Goal: Check status: Check status

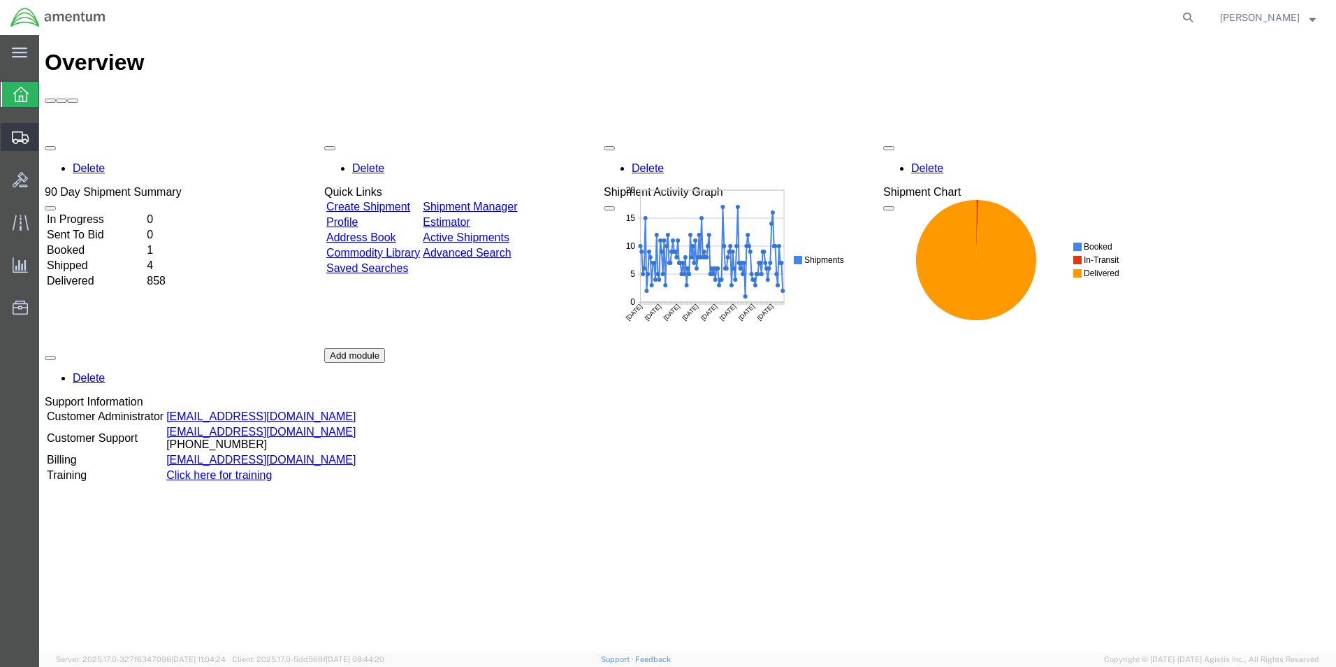
click at [48, 136] on span "Shipments" at bounding box center [43, 137] width 10 height 28
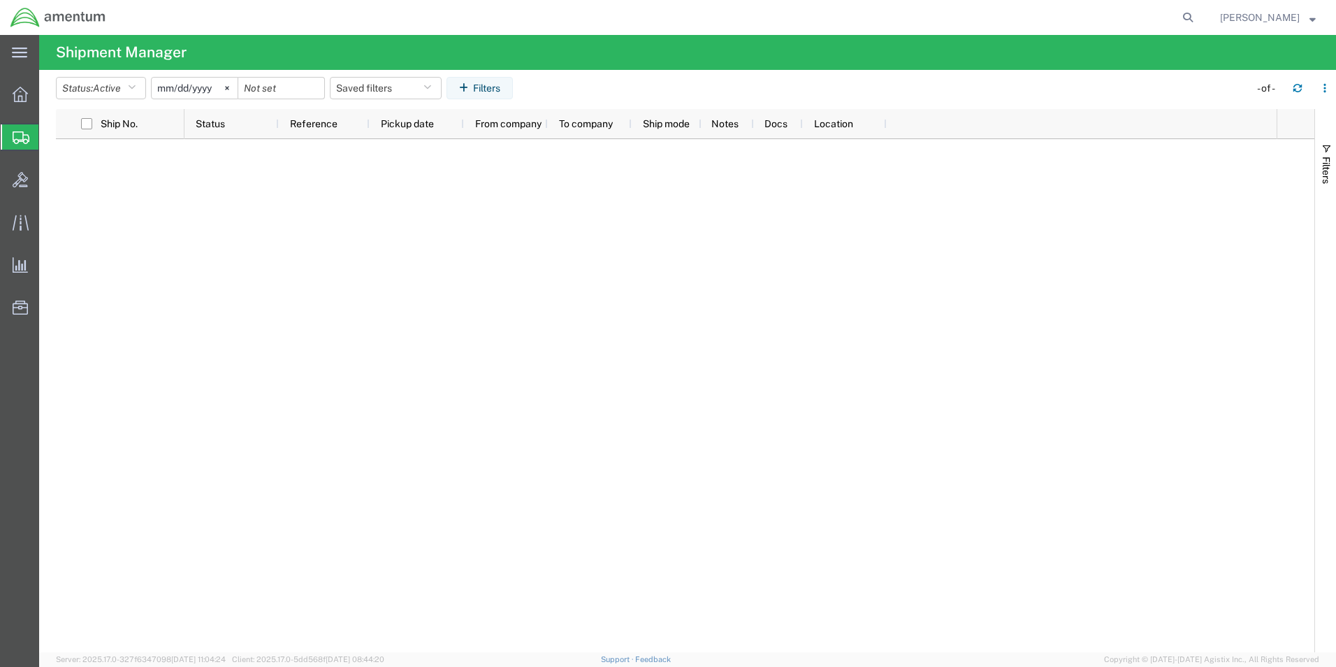
click at [189, 92] on input "[DATE]" at bounding box center [195, 88] width 86 height 21
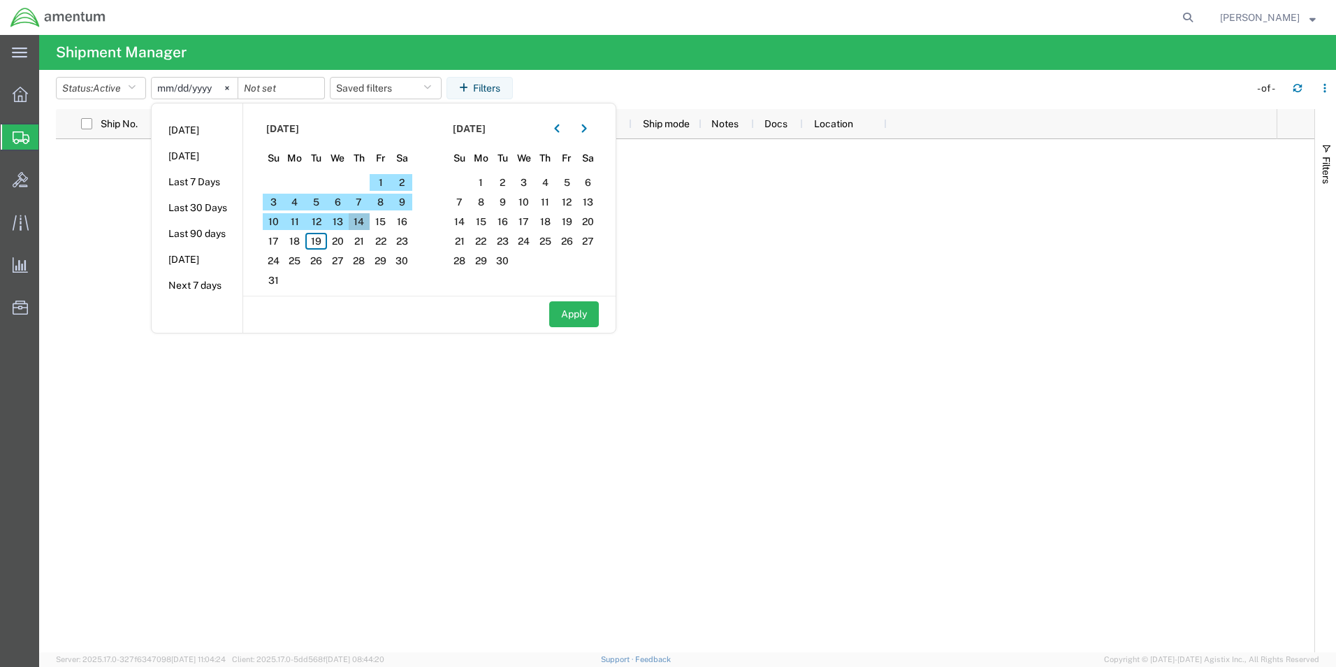
click at [370, 217] on span "14" at bounding box center [360, 221] width 22 height 17
click at [303, 243] on span "18" at bounding box center [295, 241] width 22 height 17
click at [572, 317] on button "Apply" at bounding box center [574, 314] width 50 height 26
type input "[DATE]"
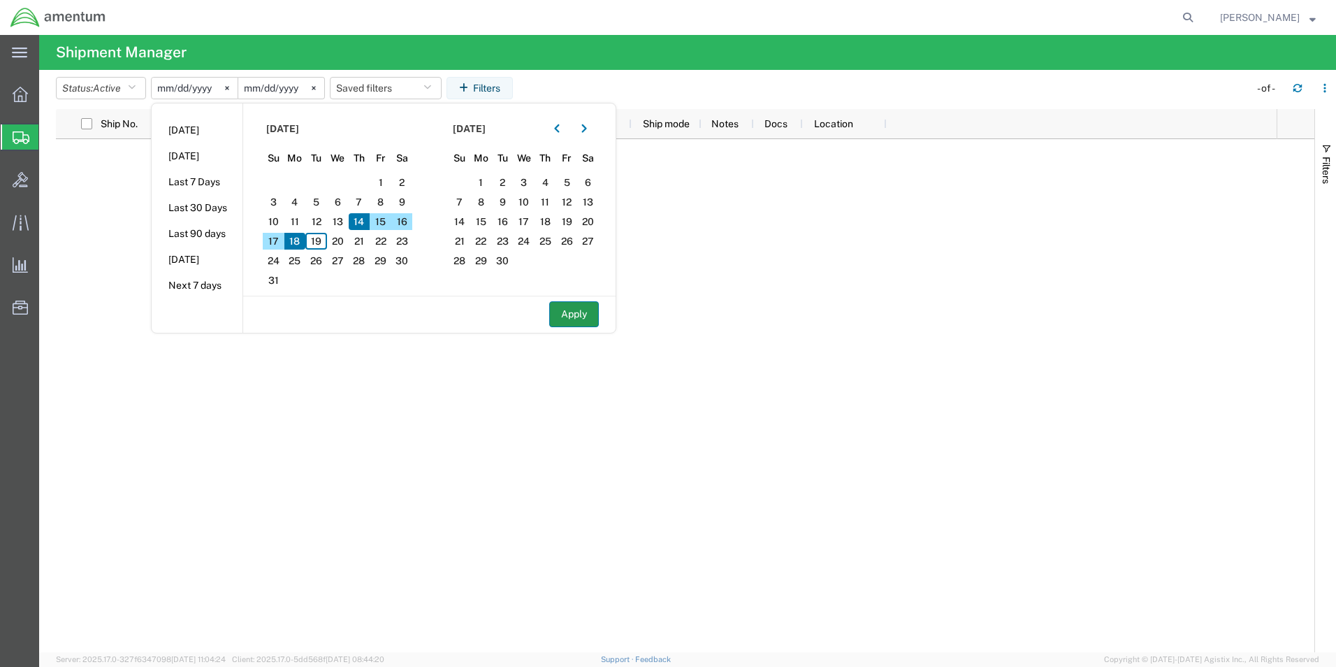
click at [572, 317] on button "Apply" at bounding box center [574, 314] width 50 height 26
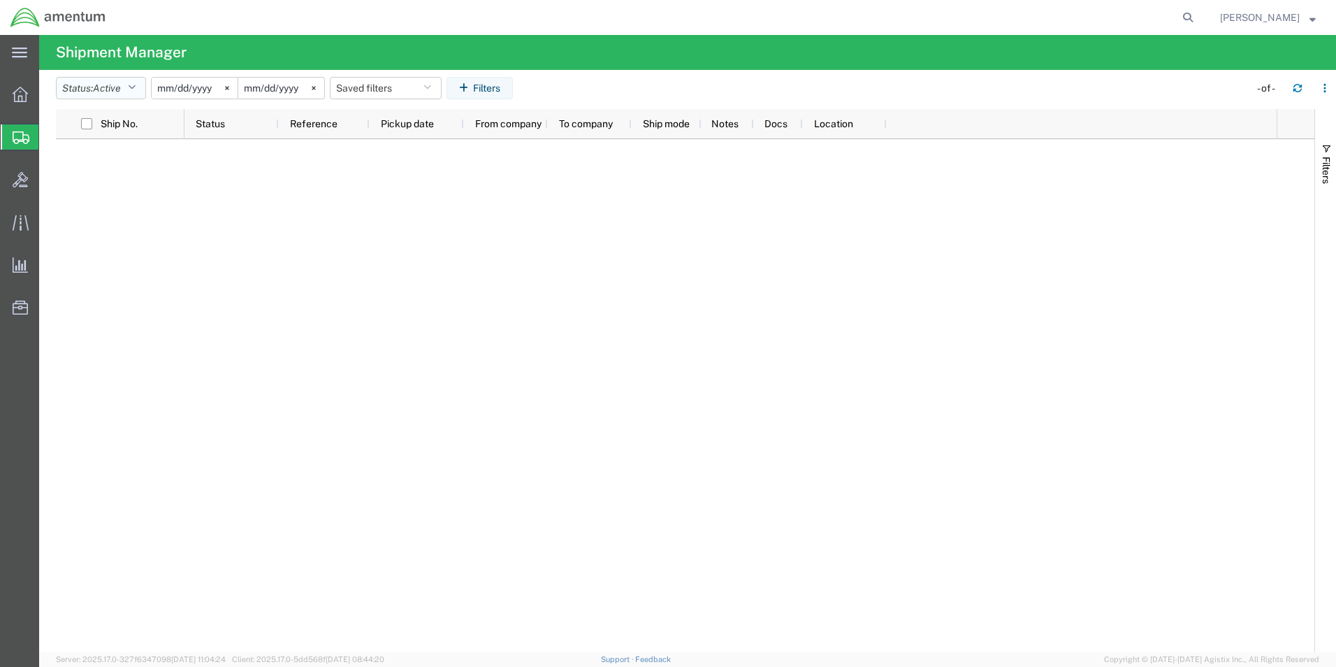
click at [96, 82] on button "Status: Active" at bounding box center [101, 88] width 90 height 22
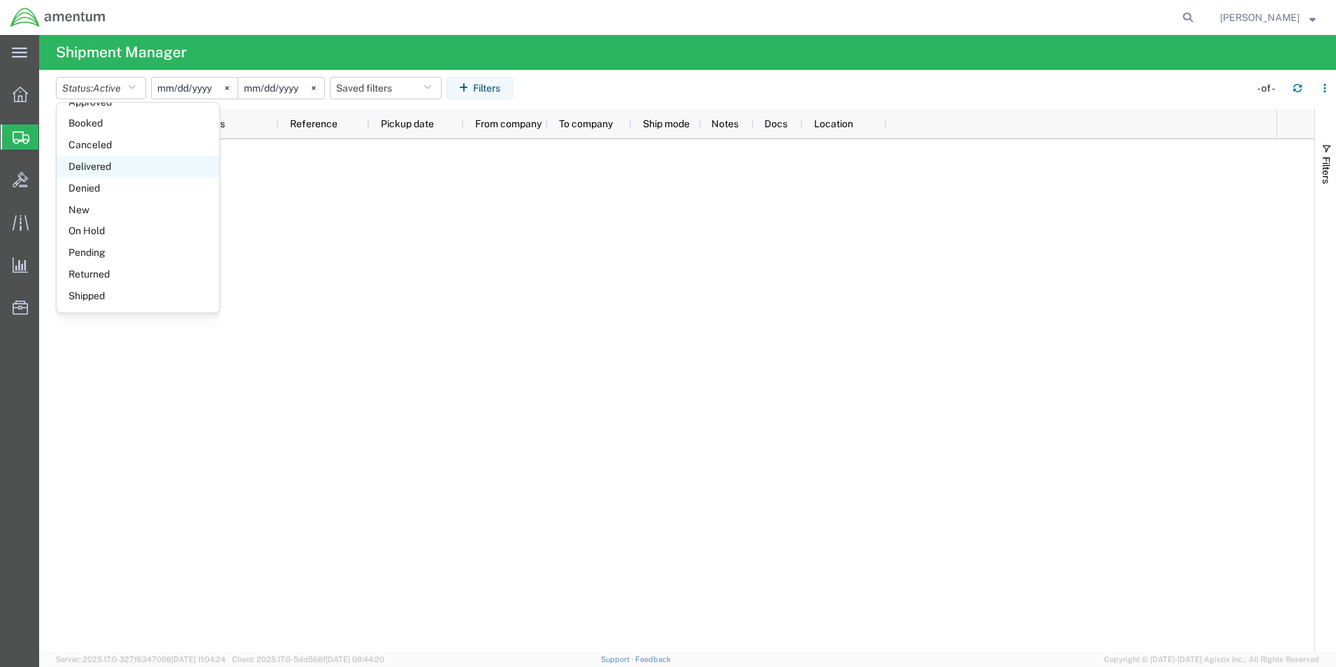
click at [98, 162] on span "Delivered" at bounding box center [138, 167] width 163 height 22
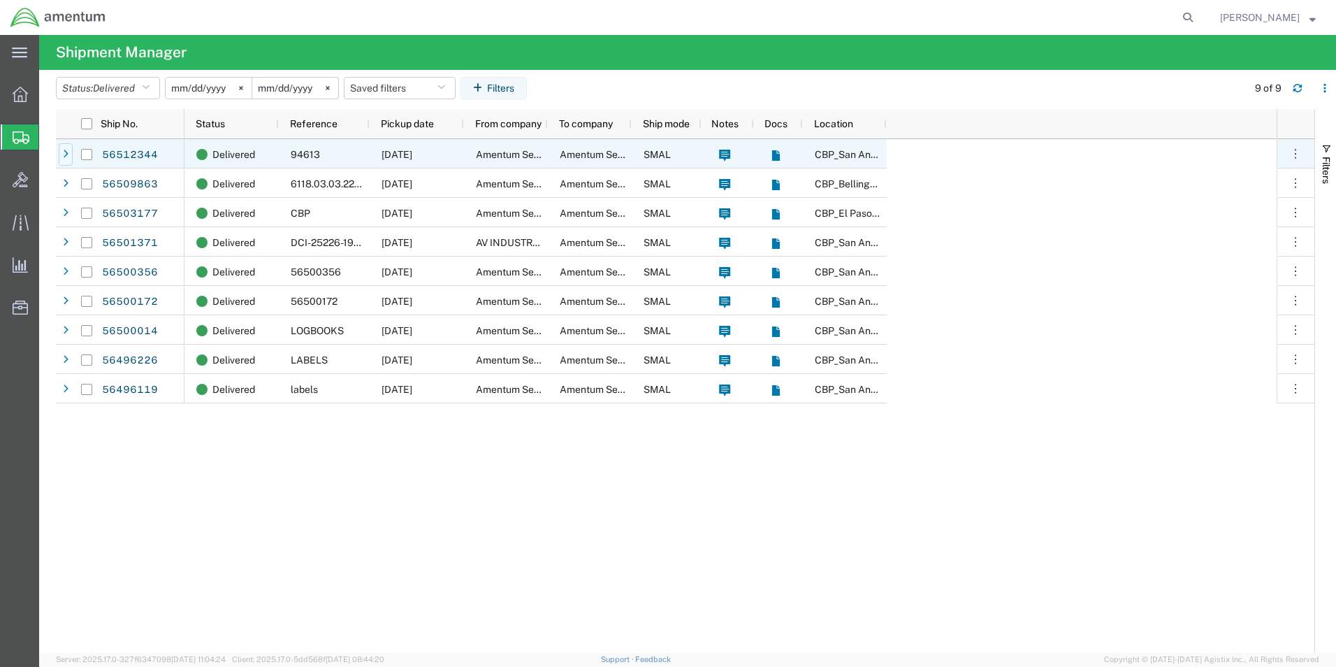
click at [64, 157] on icon at bounding box center [66, 155] width 6 height 10
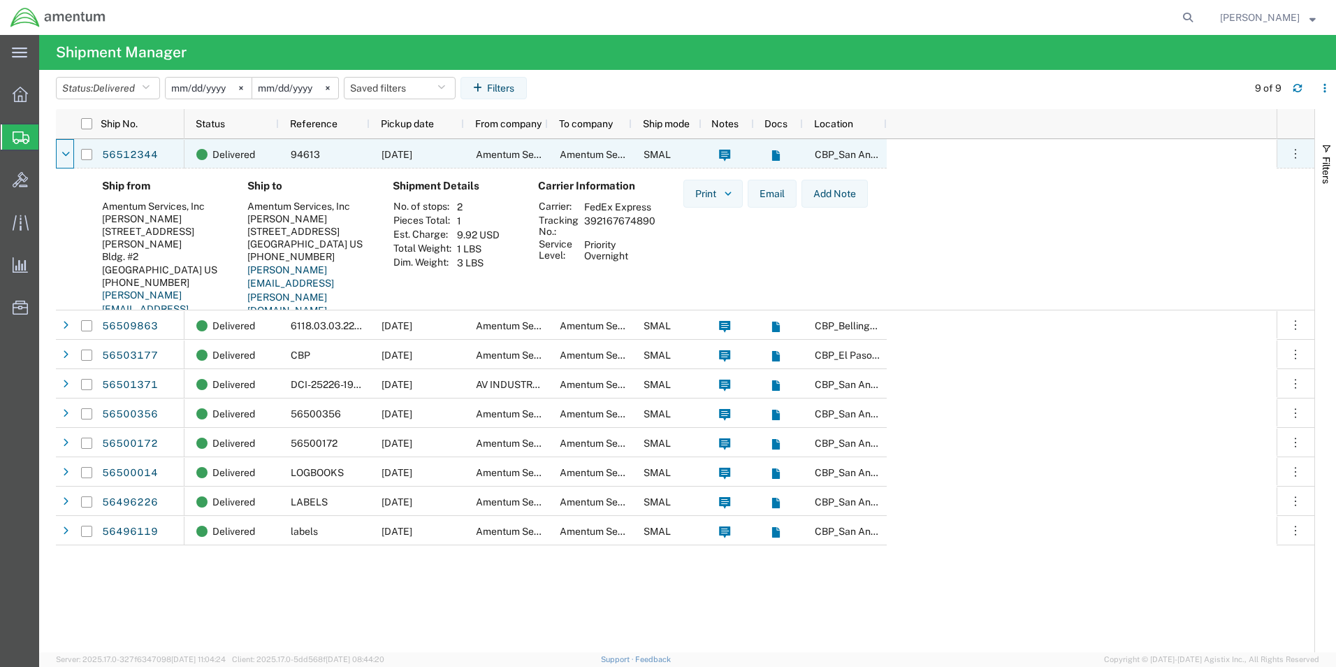
click at [64, 157] on icon at bounding box center [66, 155] width 8 height 10
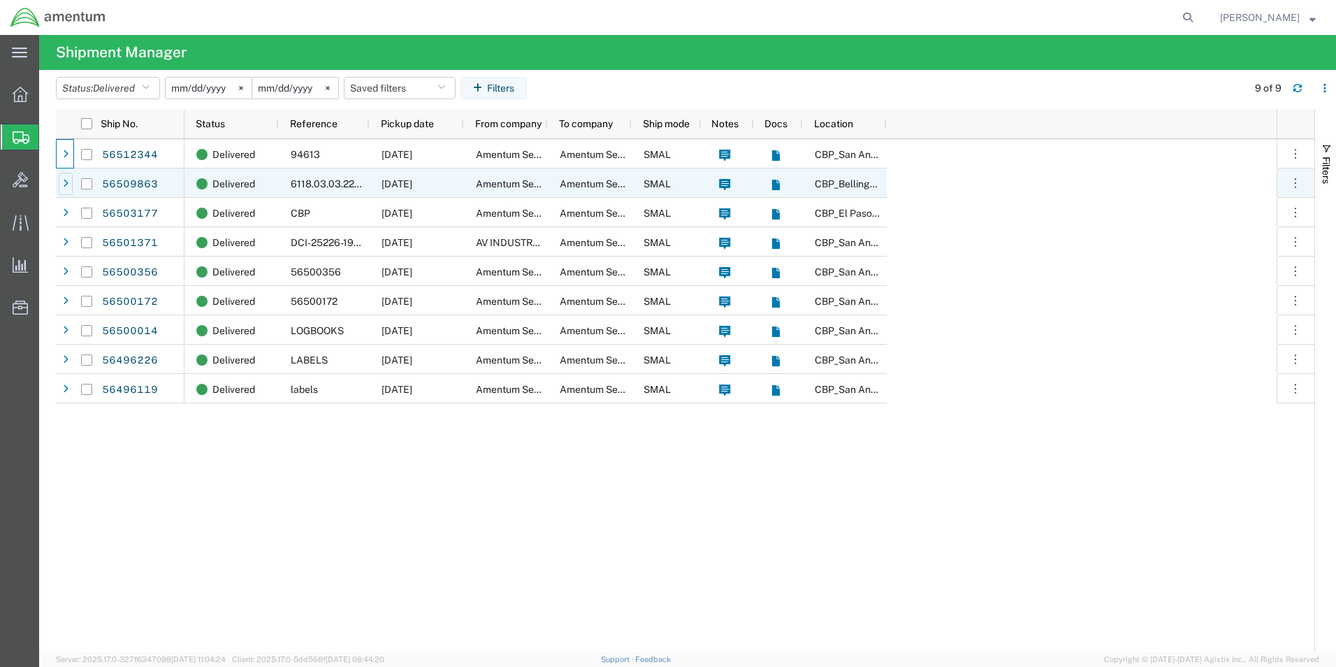
click at [62, 187] on div at bounding box center [66, 184] width 14 height 22
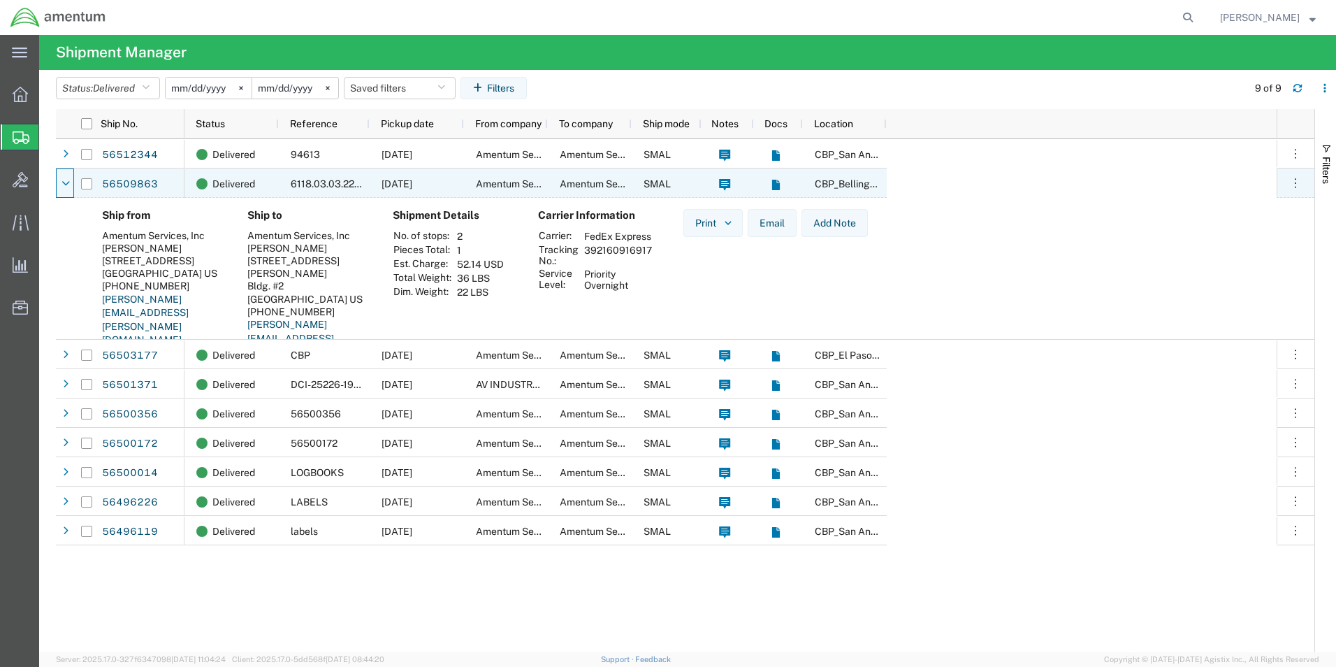
click at [62, 187] on icon at bounding box center [66, 184] width 8 height 10
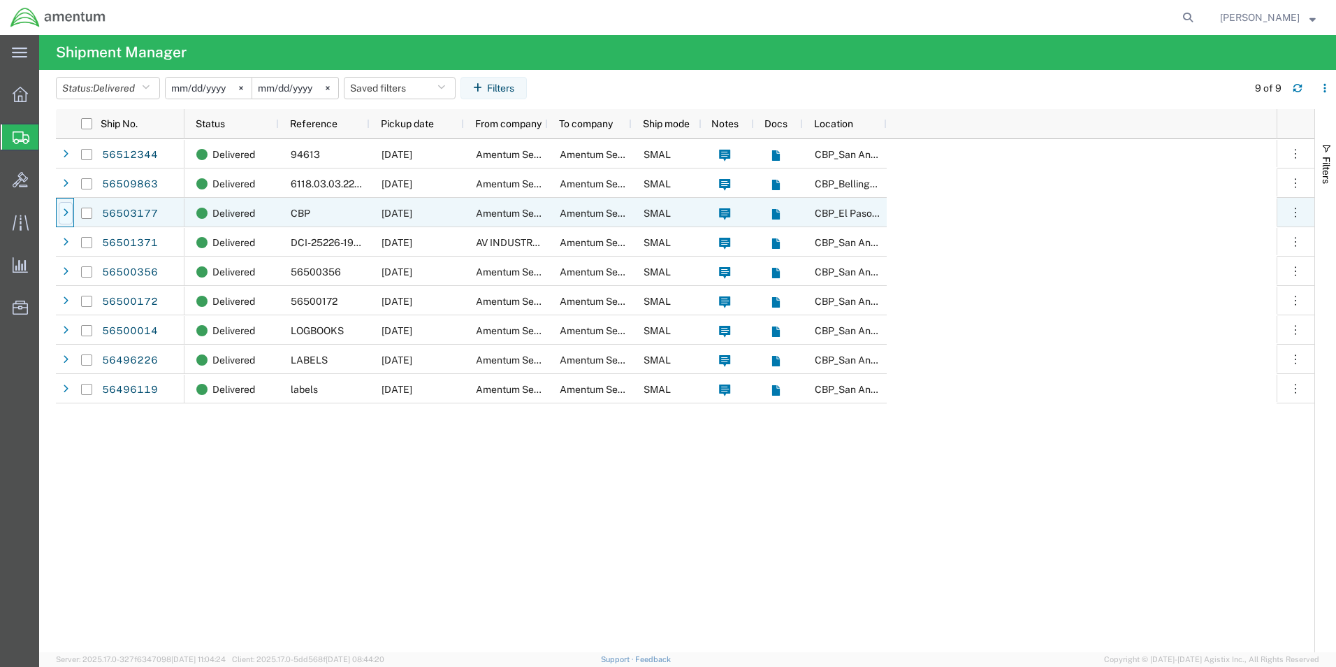
click at [63, 208] on icon at bounding box center [66, 213] width 6 height 10
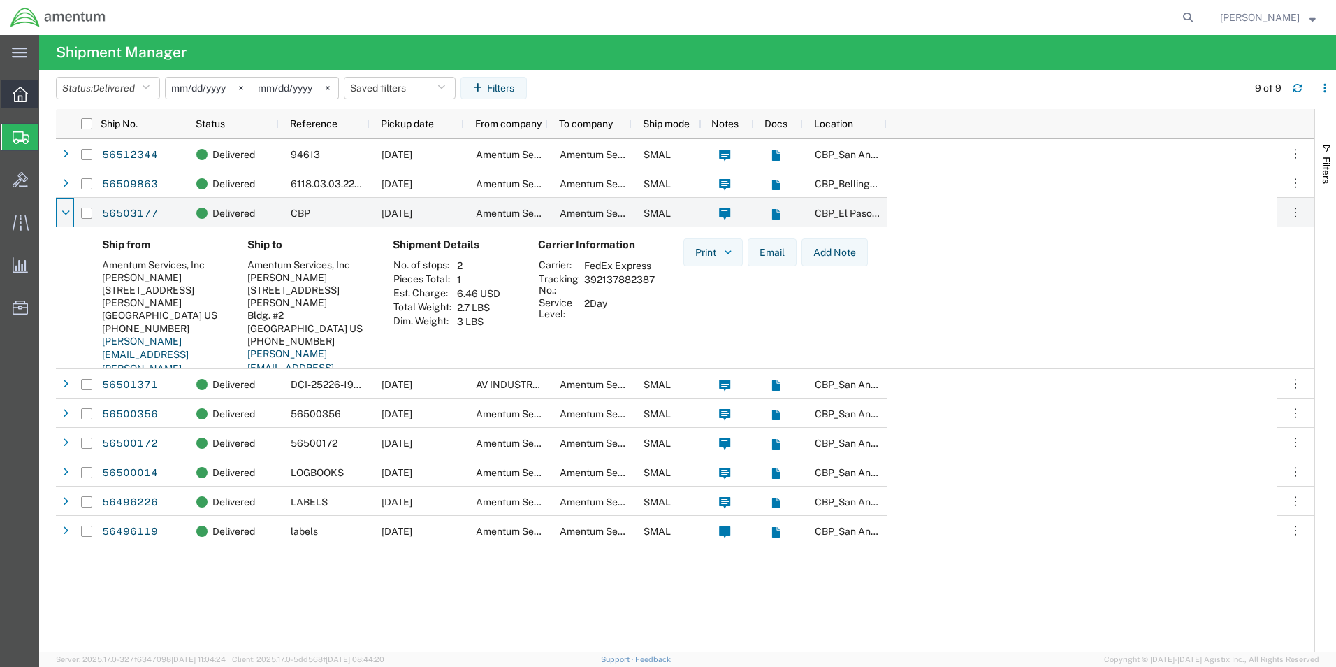
click at [13, 92] on icon at bounding box center [20, 94] width 15 height 15
